Goal: Information Seeking & Learning: Learn about a topic

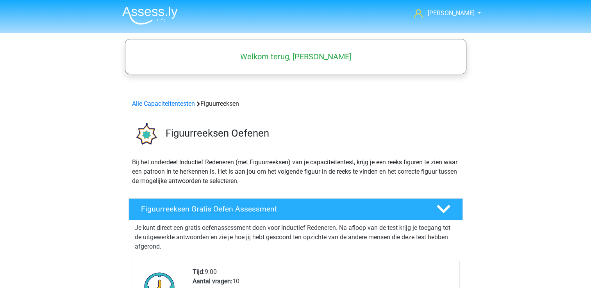
click at [208, 207] on h4 "Figuurreeksen Gratis Oefen Assessment" at bounding box center [282, 209] width 283 height 9
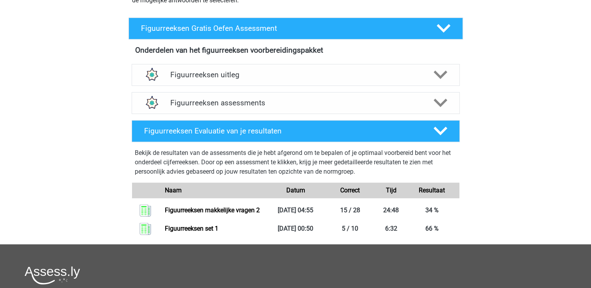
scroll to position [195, 0]
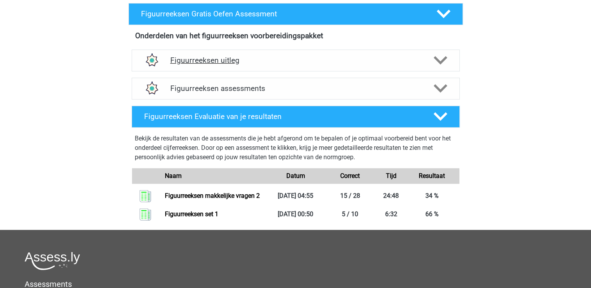
click at [226, 57] on h4 "Figuurreeksen uitleg" at bounding box center [295, 60] width 251 height 9
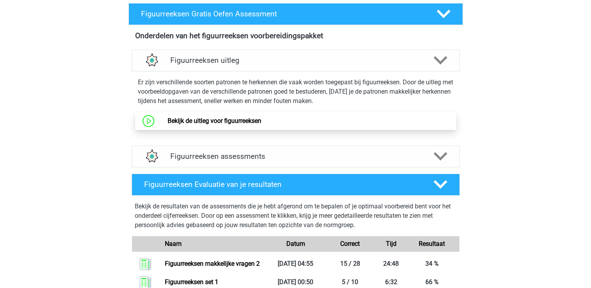
click at [168, 120] on link "Bekijk de uitleg voor figuurreeksen" at bounding box center [215, 120] width 94 height 7
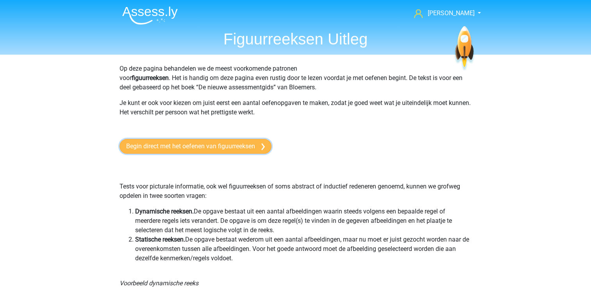
click at [216, 145] on link "Begin direct met het oefenen van figuurreeksen" at bounding box center [196, 146] width 152 height 15
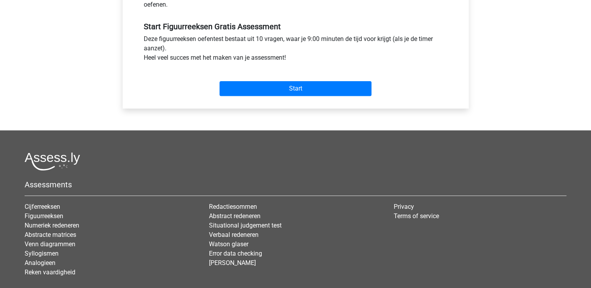
scroll to position [313, 0]
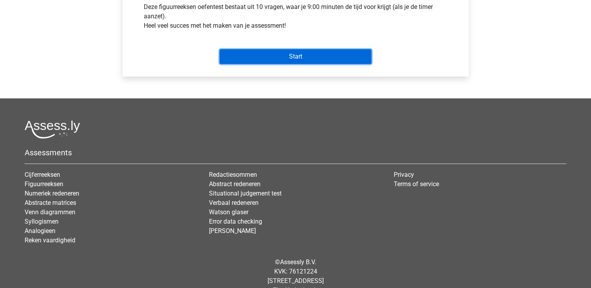
click at [303, 59] on input "Start" at bounding box center [296, 56] width 152 height 15
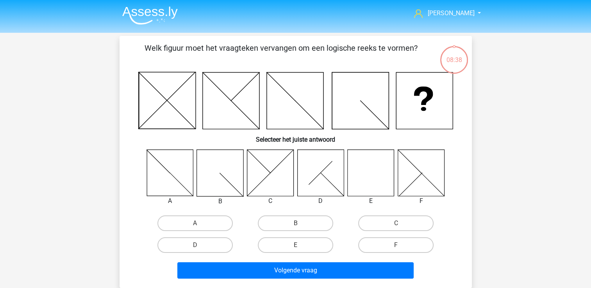
click at [300, 246] on input "E" at bounding box center [297, 247] width 5 height 5
radio input "true"
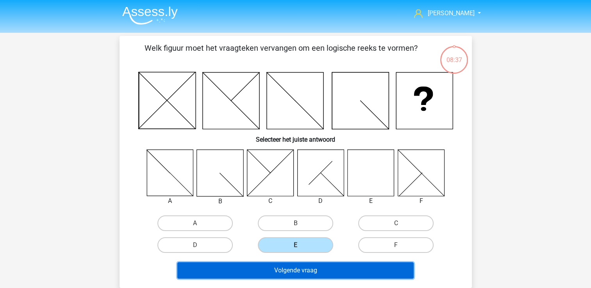
click at [303, 270] on button "Volgende vraag" at bounding box center [295, 271] width 236 height 16
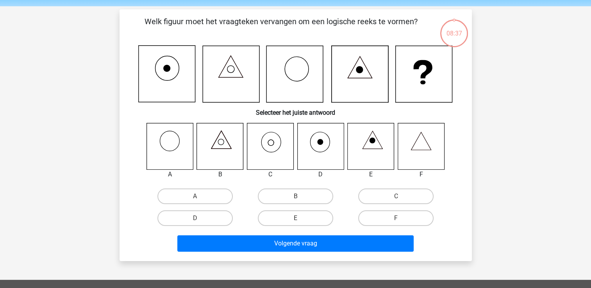
scroll to position [36, 0]
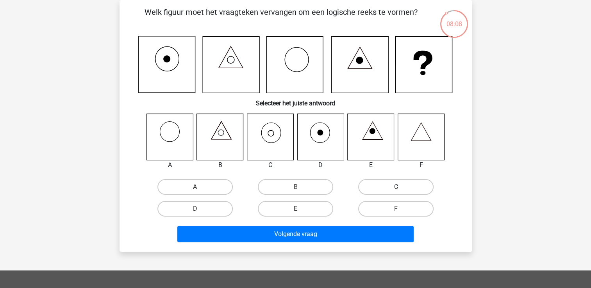
click at [399, 186] on label "C" at bounding box center [395, 187] width 75 height 16
click at [399, 187] on input "C" at bounding box center [398, 189] width 5 height 5
radio input "true"
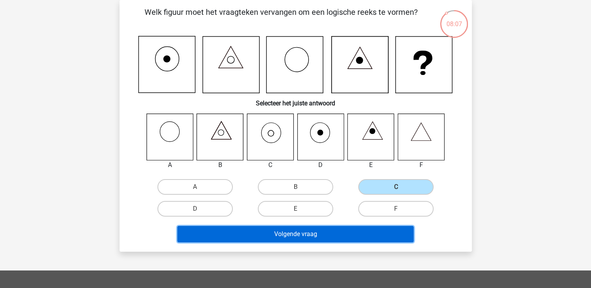
click at [306, 232] on button "Volgende vraag" at bounding box center [295, 234] width 236 height 16
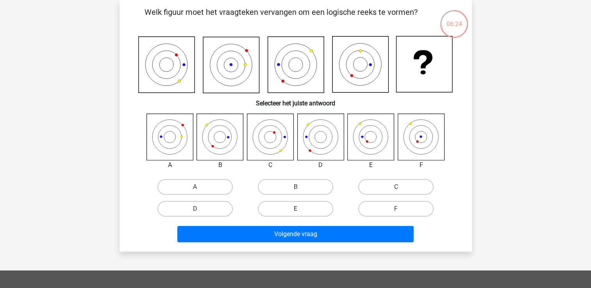
click at [291, 210] on label "E" at bounding box center [295, 209] width 75 height 16
click at [295, 210] on input "E" at bounding box center [297, 211] width 5 height 5
radio input "true"
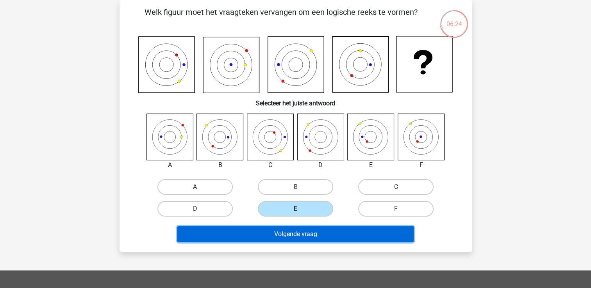
click at [307, 230] on button "Volgende vraag" at bounding box center [295, 234] width 236 height 16
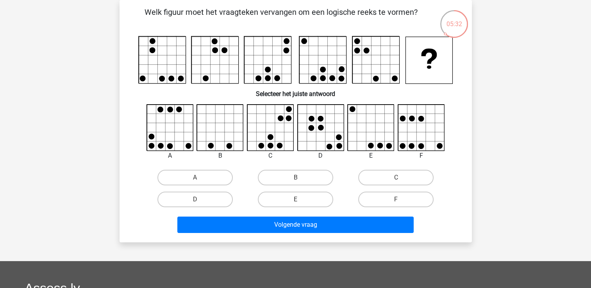
click at [195, 178] on input "A" at bounding box center [197, 180] width 5 height 5
radio input "true"
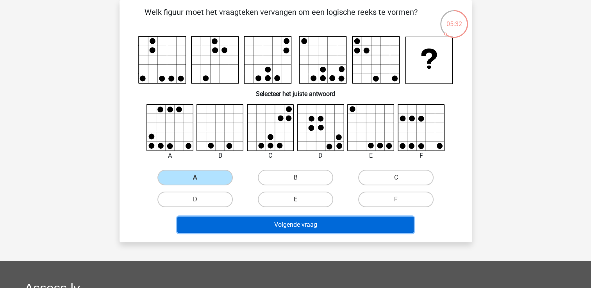
click at [267, 229] on button "Volgende vraag" at bounding box center [295, 225] width 236 height 16
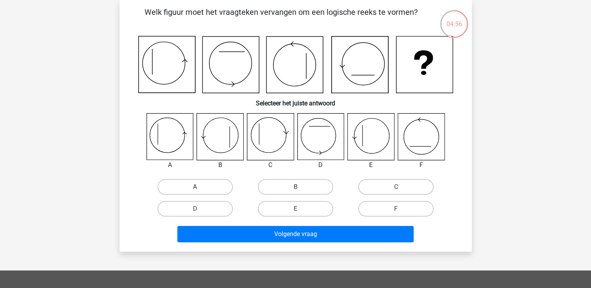
click at [191, 188] on label "A" at bounding box center [195, 187] width 75 height 16
click at [195, 188] on input "A" at bounding box center [197, 189] width 5 height 5
radio input "true"
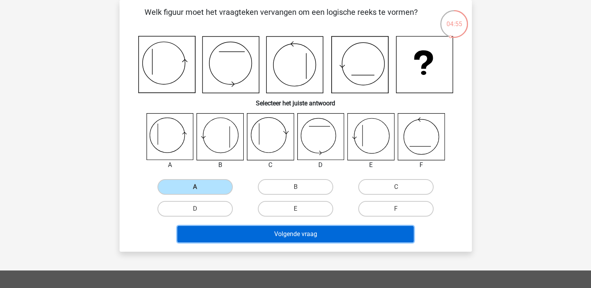
click at [275, 234] on button "Volgende vraag" at bounding box center [295, 234] width 236 height 16
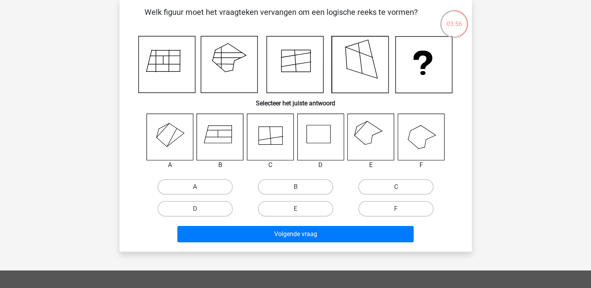
click at [440, 64] on icon at bounding box center [424, 65] width 57 height 57
click at [410, 209] on label "F" at bounding box center [395, 209] width 75 height 16
click at [401, 209] on input "F" at bounding box center [398, 211] width 5 height 5
radio input "true"
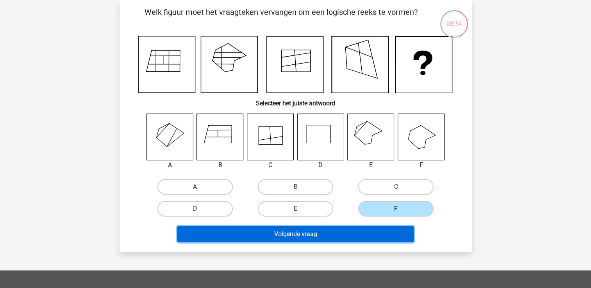
click at [347, 227] on button "Volgende vraag" at bounding box center [295, 234] width 236 height 16
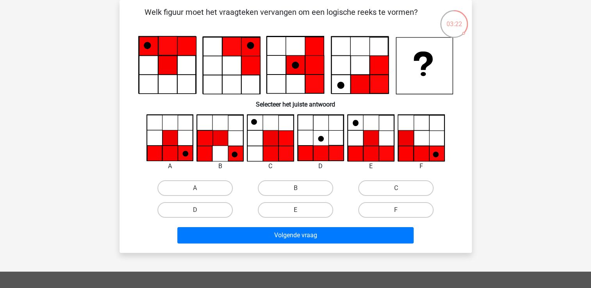
drag, startPoint x: 199, startPoint y: 185, endPoint x: 240, endPoint y: 222, distance: 55.4
click at [199, 185] on label "A" at bounding box center [195, 189] width 75 height 16
click at [199, 188] on input "A" at bounding box center [197, 190] width 5 height 5
radio input "true"
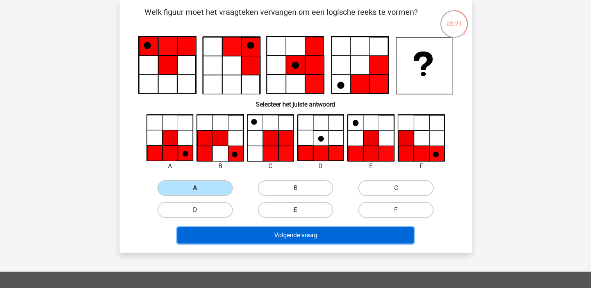
click at [299, 238] on button "Volgende vraag" at bounding box center [295, 235] width 236 height 16
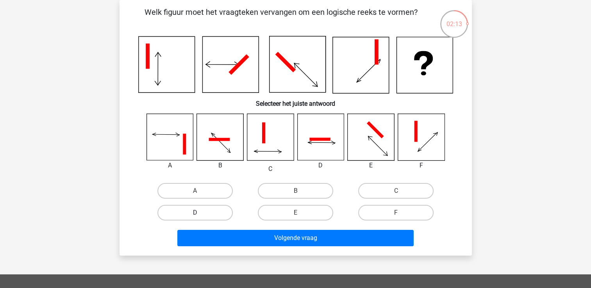
click at [203, 212] on label "D" at bounding box center [195, 213] width 75 height 16
click at [200, 213] on input "D" at bounding box center [197, 215] width 5 height 5
radio input "true"
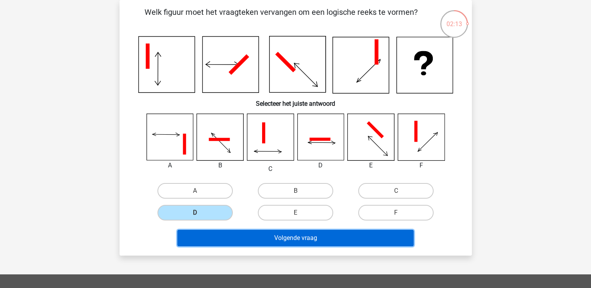
click at [295, 233] on button "Volgende vraag" at bounding box center [295, 238] width 236 height 16
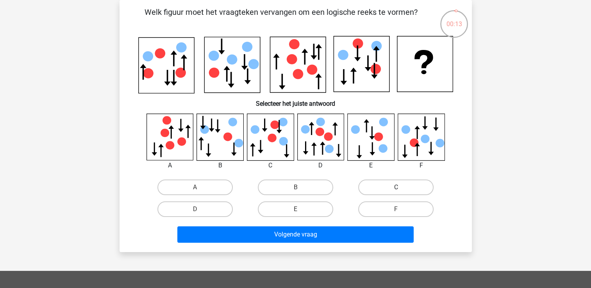
click at [379, 184] on label "C" at bounding box center [395, 188] width 75 height 16
click at [396, 188] on input "C" at bounding box center [398, 190] width 5 height 5
radio input "true"
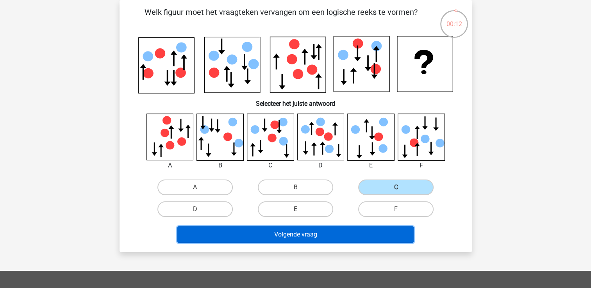
click at [338, 236] on button "Volgende vraag" at bounding box center [295, 235] width 236 height 16
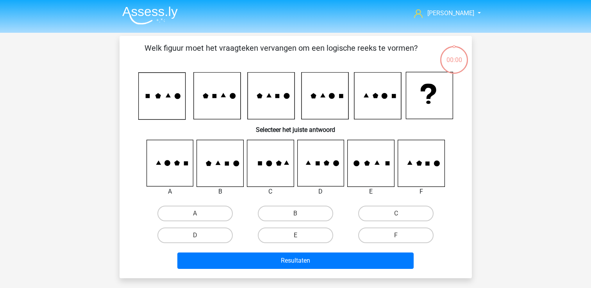
scroll to position [36, 0]
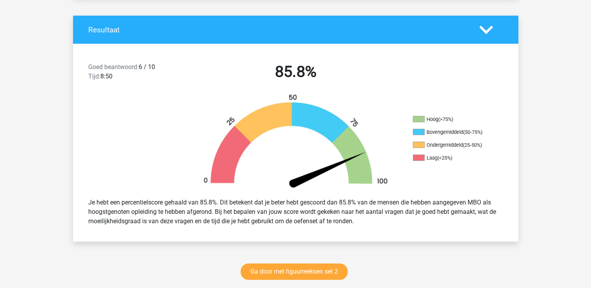
scroll to position [156, 0]
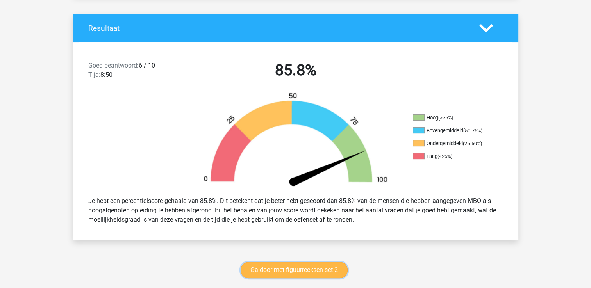
click at [289, 270] on link "Ga door met figuurreeksen set 2" at bounding box center [294, 270] width 107 height 16
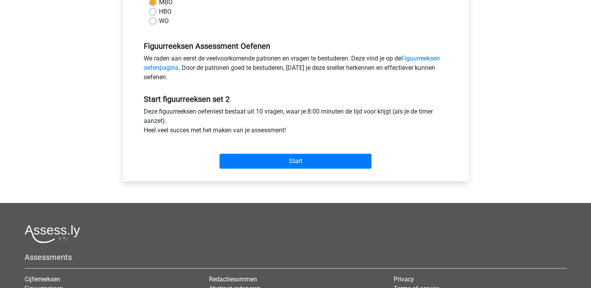
scroll to position [235, 0]
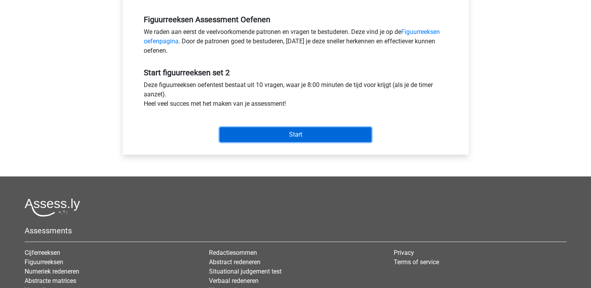
click at [285, 135] on input "Start" at bounding box center [296, 134] width 152 height 15
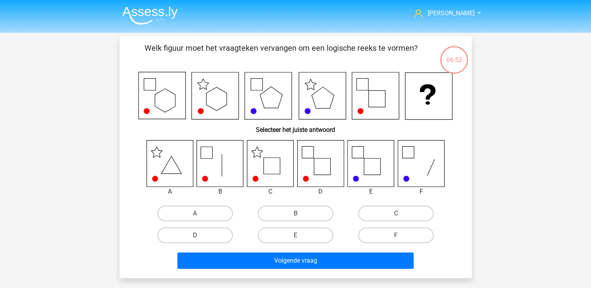
click at [398, 215] on input "C" at bounding box center [398, 216] width 5 height 5
radio input "true"
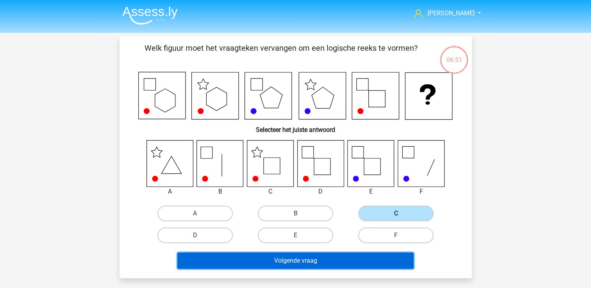
click at [346, 256] on button "Volgende vraag" at bounding box center [295, 261] width 236 height 16
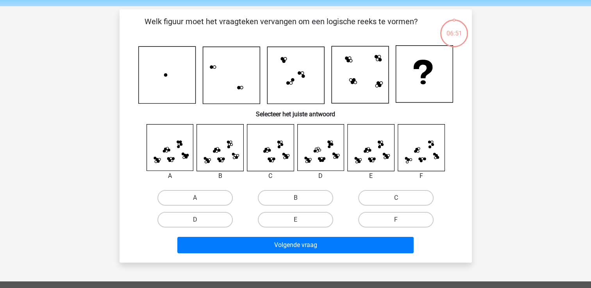
scroll to position [36, 0]
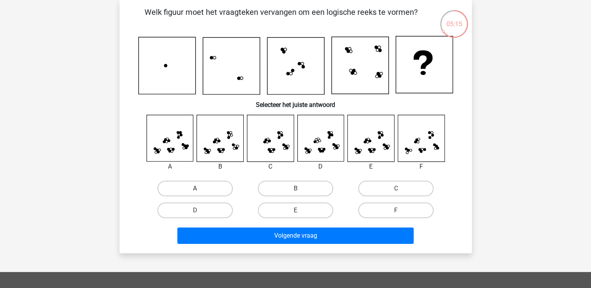
click at [187, 187] on label "A" at bounding box center [195, 189] width 75 height 16
click at [195, 189] on input "A" at bounding box center [197, 191] width 5 height 5
radio input "true"
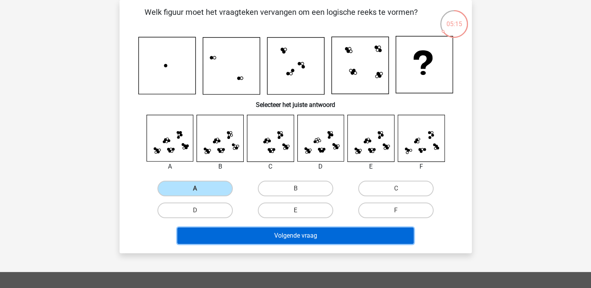
click at [299, 240] on button "Volgende vraag" at bounding box center [295, 236] width 236 height 16
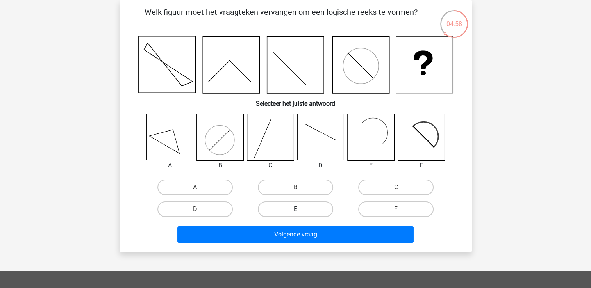
click at [306, 208] on label "E" at bounding box center [295, 210] width 75 height 16
click at [301, 210] on input "E" at bounding box center [297, 212] width 5 height 5
radio input "true"
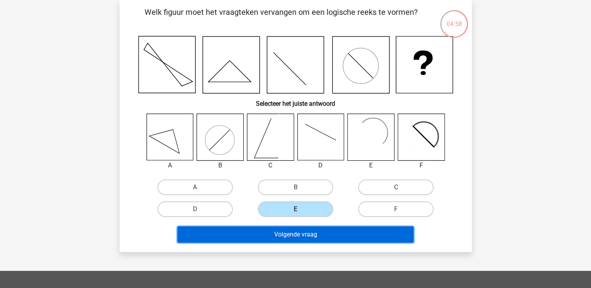
click at [310, 234] on button "Volgende vraag" at bounding box center [295, 235] width 236 height 16
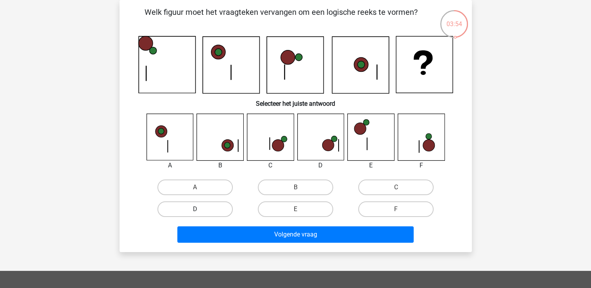
click at [213, 211] on label "D" at bounding box center [195, 210] width 75 height 16
click at [200, 211] on input "D" at bounding box center [197, 212] width 5 height 5
radio input "true"
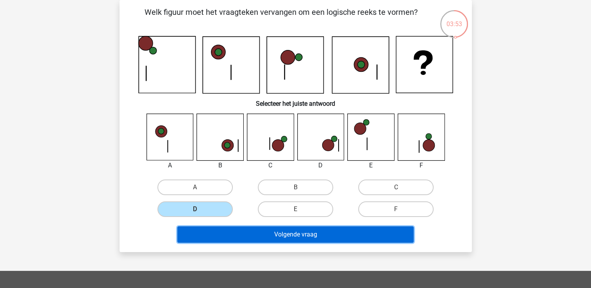
click at [293, 238] on button "Volgende vraag" at bounding box center [295, 235] width 236 height 16
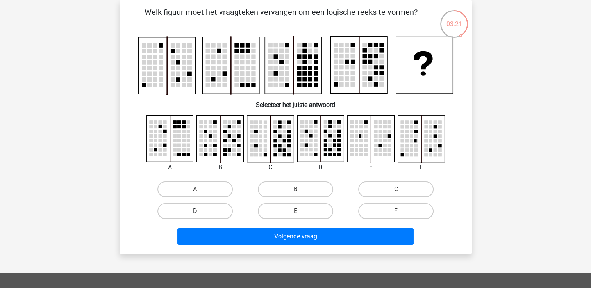
drag, startPoint x: 208, startPoint y: 212, endPoint x: 212, endPoint y: 211, distance: 4.0
click at [208, 211] on label "D" at bounding box center [195, 212] width 75 height 16
click at [200, 211] on input "D" at bounding box center [197, 213] width 5 height 5
radio input "true"
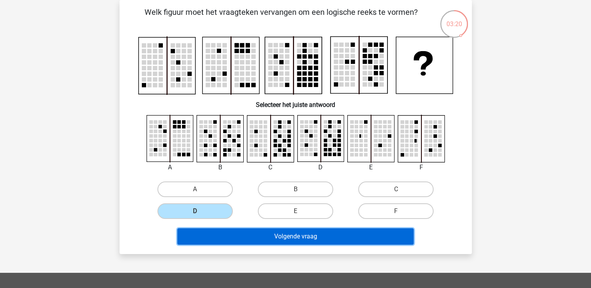
click at [294, 240] on button "Volgende vraag" at bounding box center [295, 237] width 236 height 16
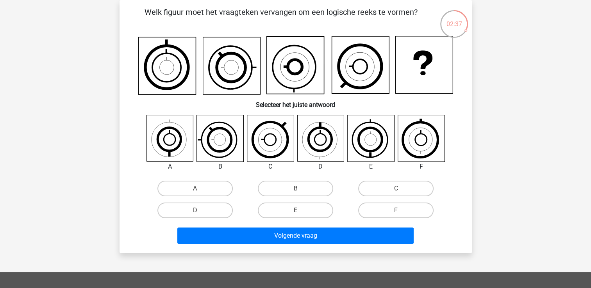
click at [298, 211] on input "E" at bounding box center [297, 213] width 5 height 5
radio input "true"
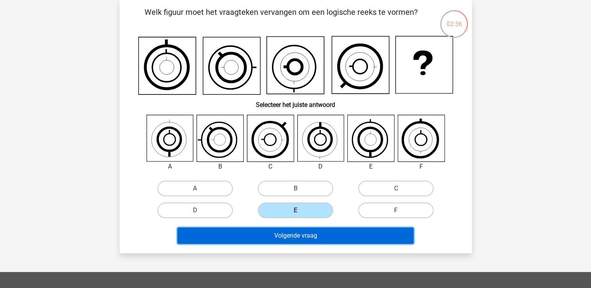
click at [306, 235] on button "Volgende vraag" at bounding box center [295, 236] width 236 height 16
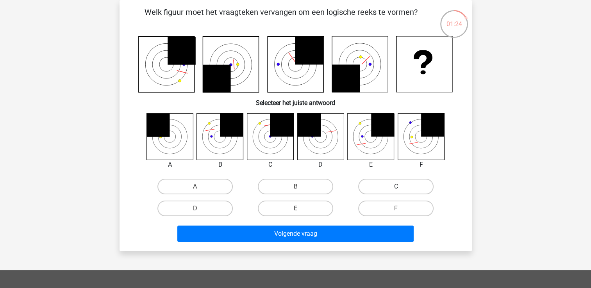
click at [390, 185] on label "C" at bounding box center [395, 187] width 75 height 16
click at [396, 187] on input "C" at bounding box center [398, 189] width 5 height 5
radio input "true"
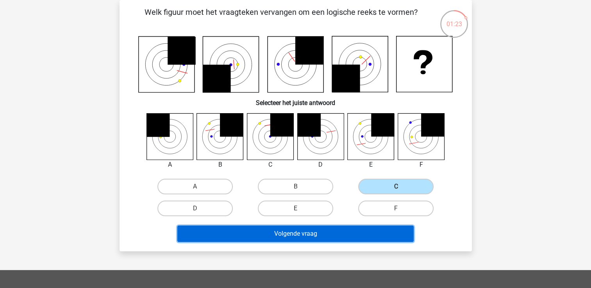
click at [301, 231] on button "Volgende vraag" at bounding box center [295, 234] width 236 height 16
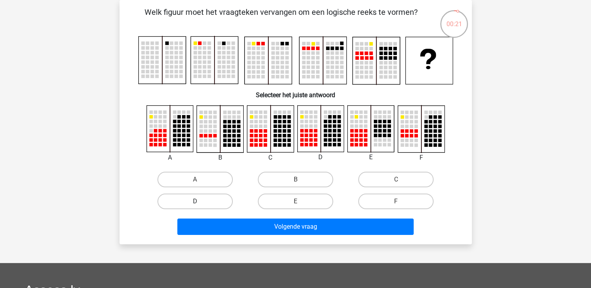
drag, startPoint x: 202, startPoint y: 201, endPoint x: 218, endPoint y: 203, distance: 16.6
click at [202, 201] on label "D" at bounding box center [195, 202] width 75 height 16
click at [200, 202] on input "D" at bounding box center [197, 204] width 5 height 5
radio input "true"
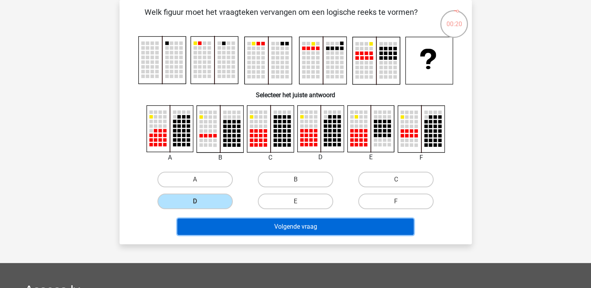
click at [302, 229] on button "Volgende vraag" at bounding box center [295, 227] width 236 height 16
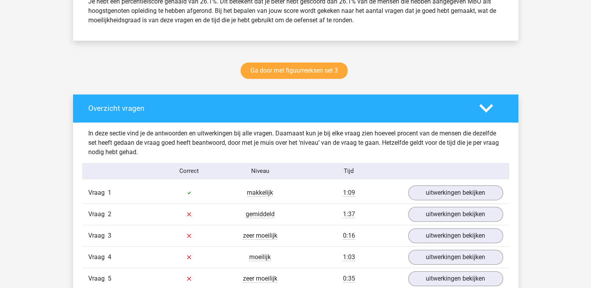
scroll to position [352, 0]
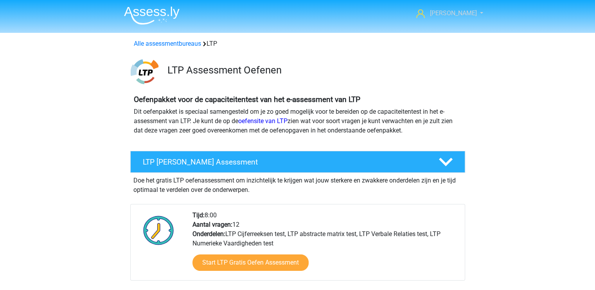
click at [475, 12] on link "[PERSON_NAME]" at bounding box center [445, 13] width 64 height 9
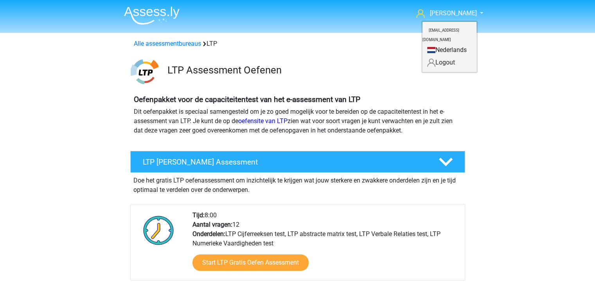
click at [457, 38] on small "[EMAIL_ADDRESS][DOMAIN_NAME]" at bounding box center [440, 35] width 37 height 26
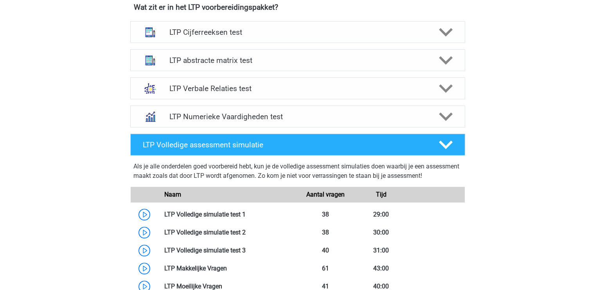
scroll to position [313, 0]
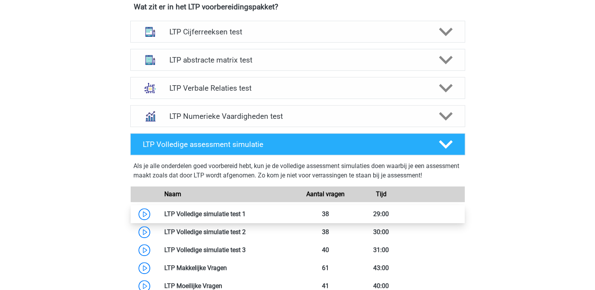
click at [245, 213] on link at bounding box center [245, 213] width 0 height 7
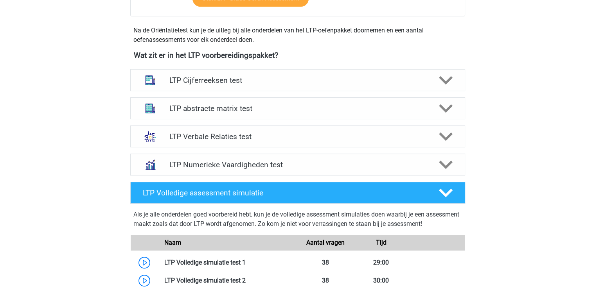
scroll to position [235, 0]
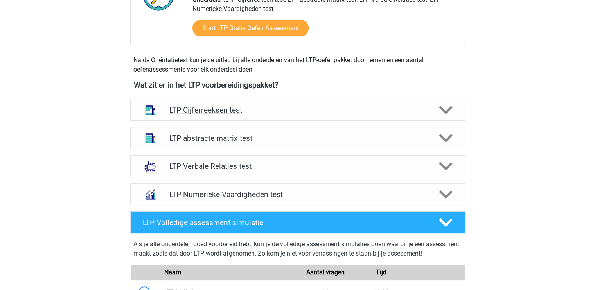
click at [443, 107] on icon at bounding box center [446, 110] width 14 height 14
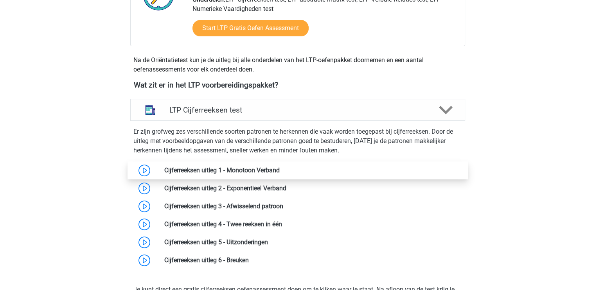
click at [279, 171] on link at bounding box center [279, 170] width 0 height 7
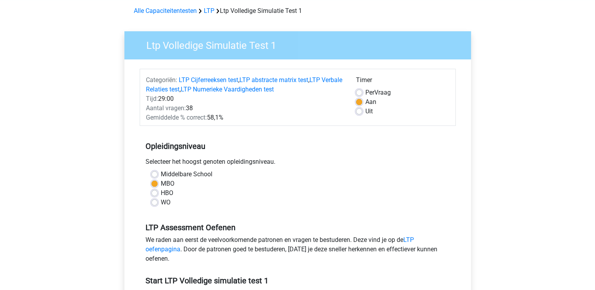
scroll to position [195, 0]
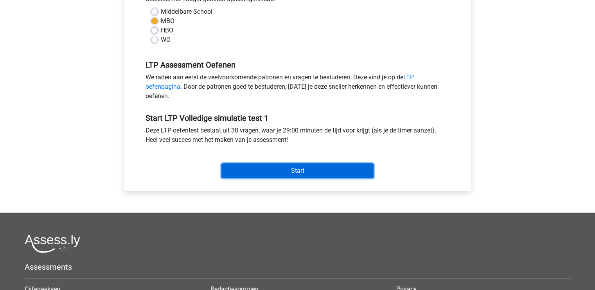
click at [295, 173] on input "Start" at bounding box center [297, 170] width 152 height 15
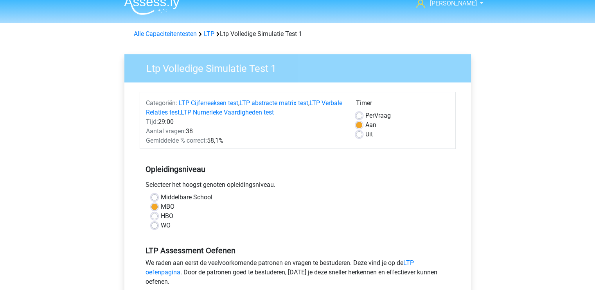
scroll to position [0, 0]
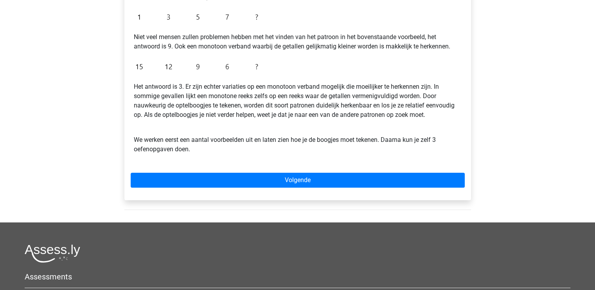
scroll to position [195, 0]
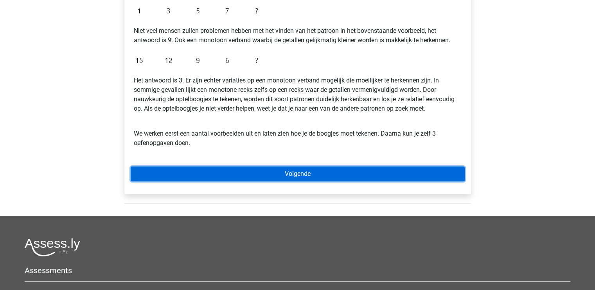
click at [319, 178] on link "Volgende" at bounding box center [298, 174] width 334 height 15
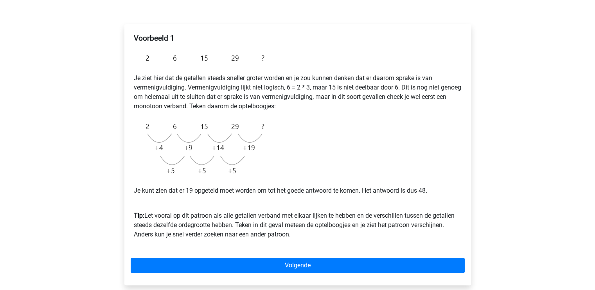
scroll to position [117, 0]
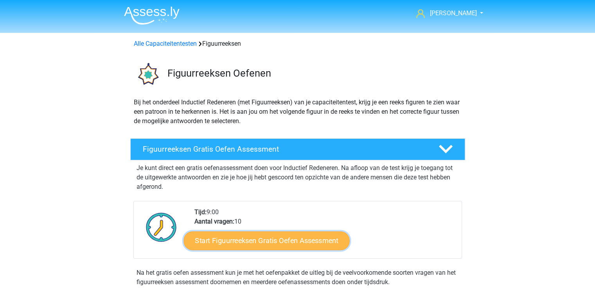
click at [259, 236] on link "Start Figuurreeksen Gratis Oefen Assessment" at bounding box center [266, 240] width 166 height 19
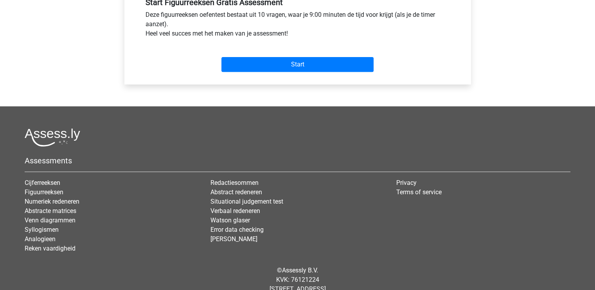
scroll to position [313, 0]
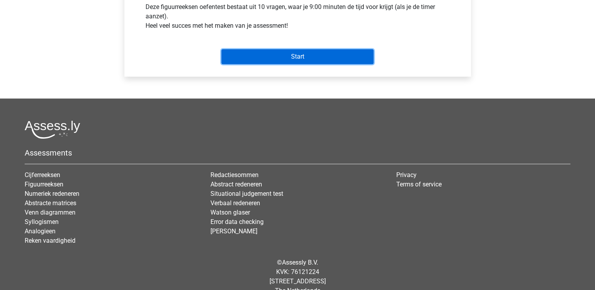
click at [287, 57] on input "Start" at bounding box center [297, 56] width 152 height 15
